Goal: Check status

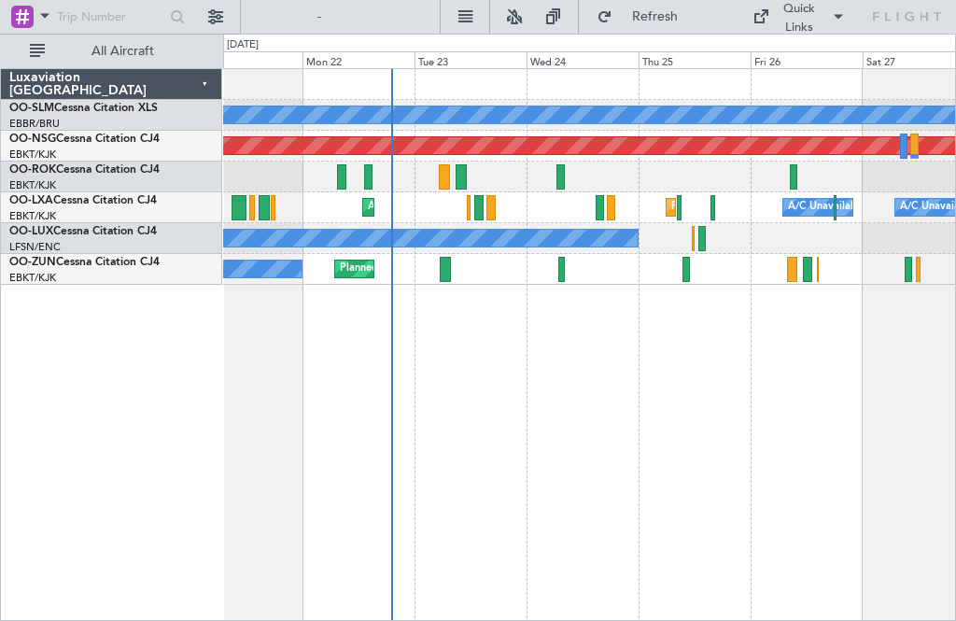
click at [836, 200] on div at bounding box center [834, 207] width 3 height 25
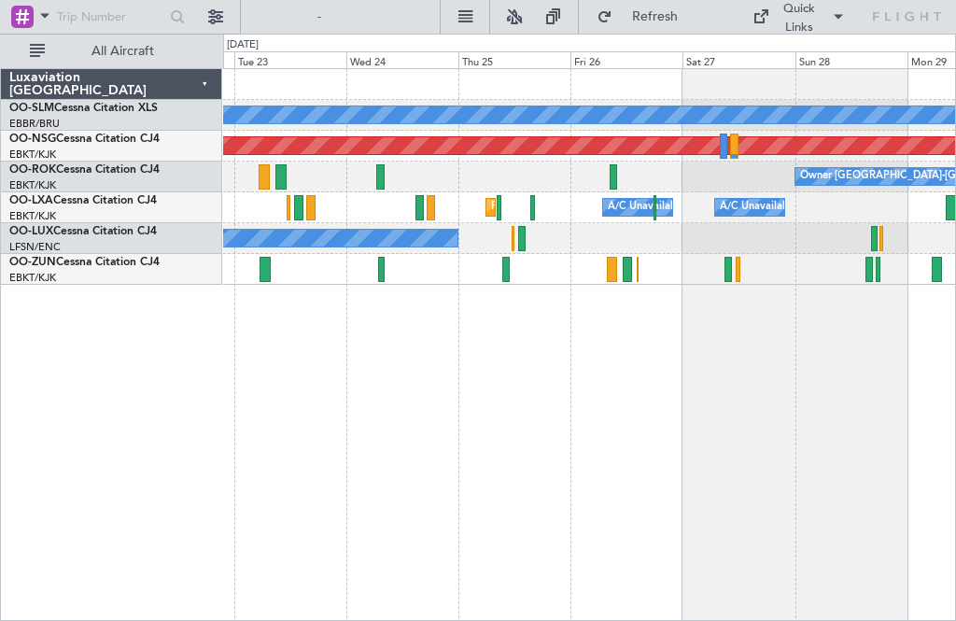
click at [728, 261] on div at bounding box center [727, 269] width 7 height 25
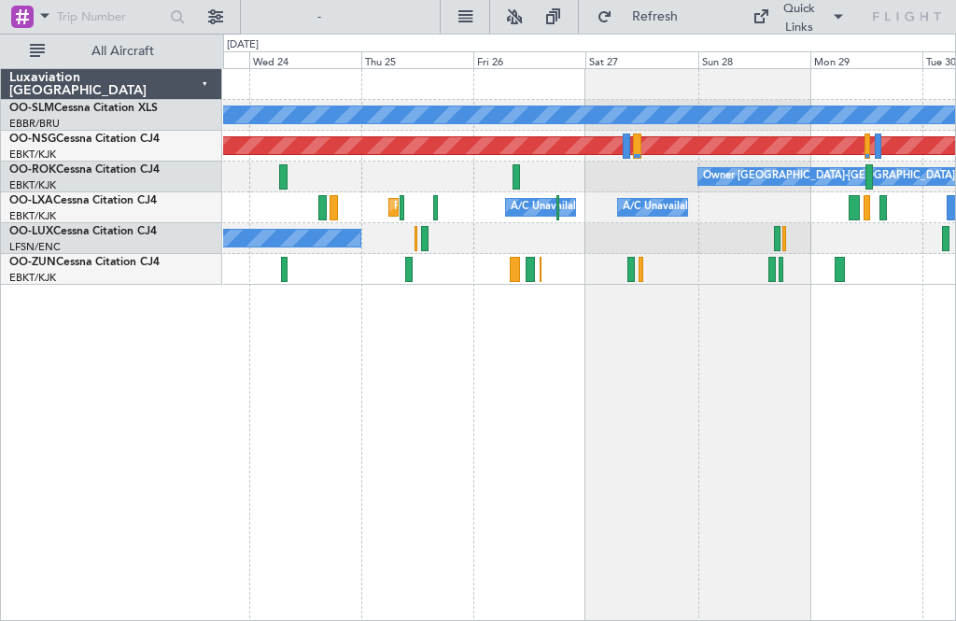
click at [521, 183] on div "Owner [GEOGRAPHIC_DATA]-[GEOGRAPHIC_DATA]" at bounding box center [589, 176] width 732 height 31
click at [520, 281] on div "Planned Maint Kortrijk-[GEOGRAPHIC_DATA]" at bounding box center [589, 269] width 732 height 31
click at [522, 258] on div "Planned Maint Kortrijk-[GEOGRAPHIC_DATA]" at bounding box center [589, 269] width 732 height 31
click at [529, 274] on div at bounding box center [530, 269] width 10 height 25
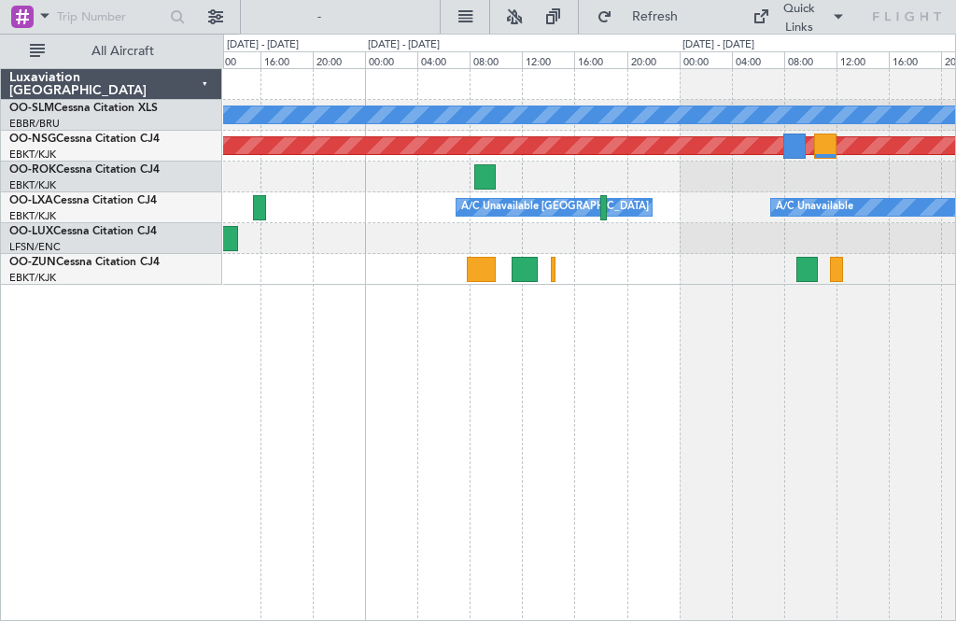
click at [536, 270] on div at bounding box center [524, 269] width 27 height 25
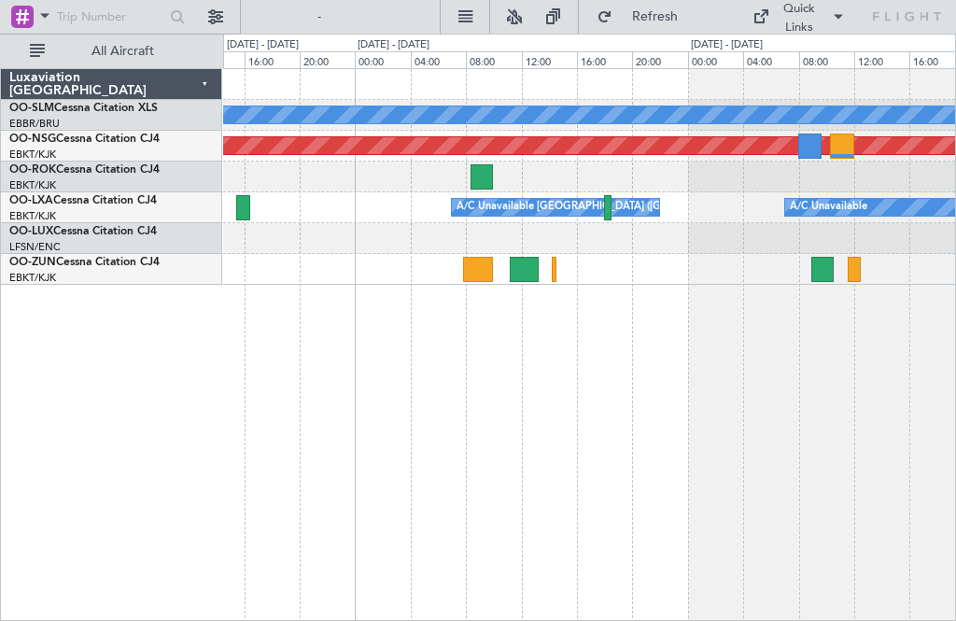
click at [474, 268] on div at bounding box center [478, 269] width 31 height 25
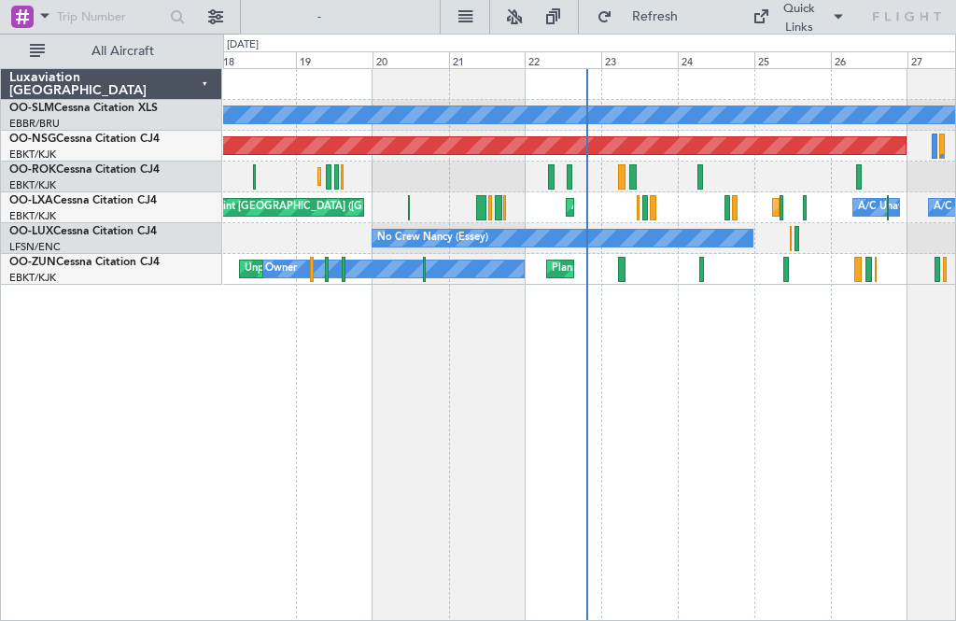
click at [888, 204] on div at bounding box center [888, 207] width 2 height 25
